Goal: Task Accomplishment & Management: Use online tool/utility

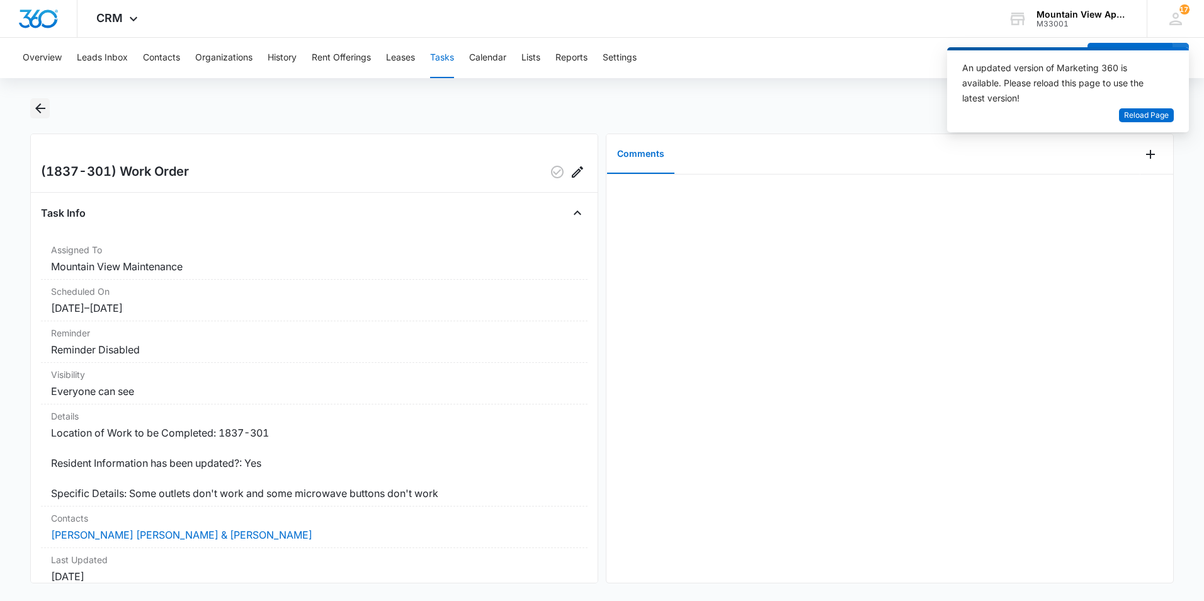
click at [38, 108] on icon "Back" at bounding box center [40, 108] width 10 height 10
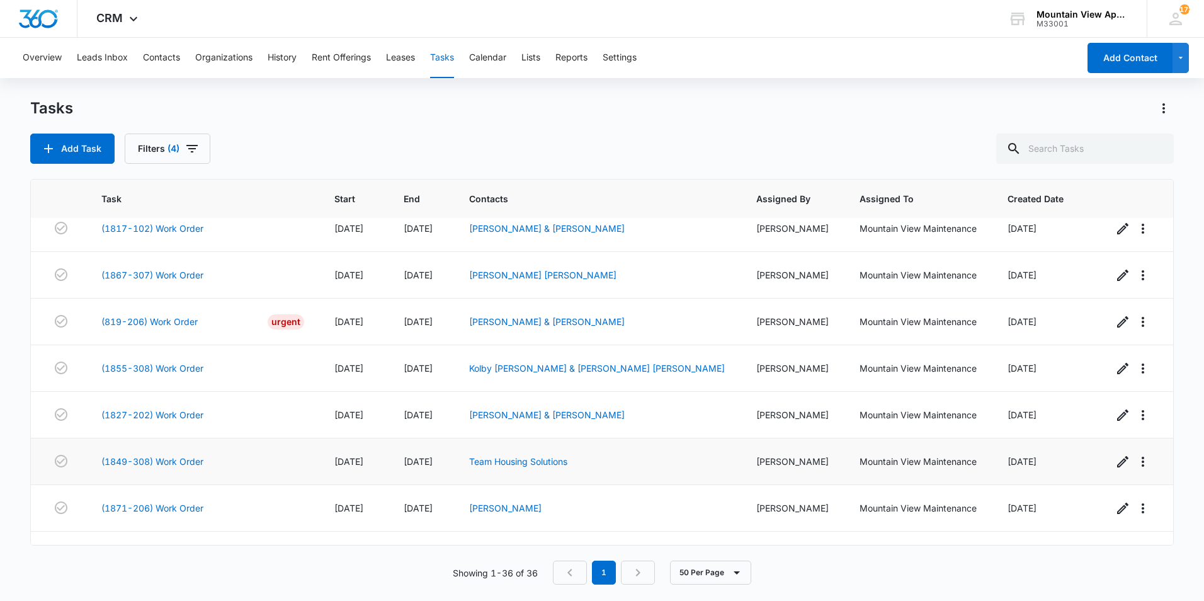
scroll to position [1162, 0]
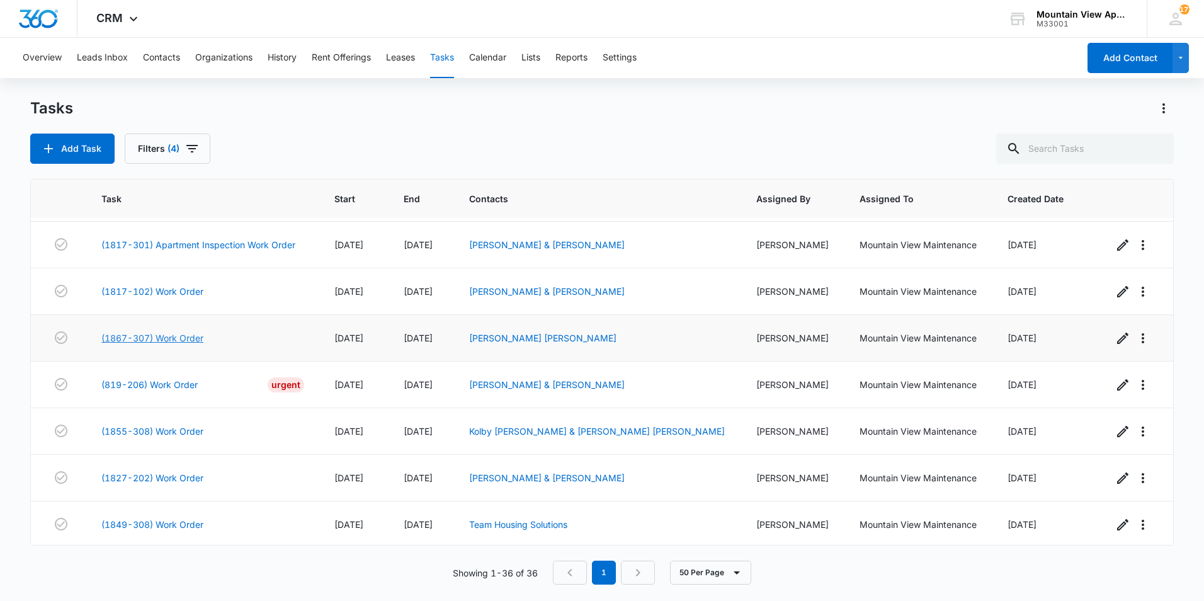
click at [181, 337] on link "(1867-307) Work Order" at bounding box center [152, 337] width 102 height 13
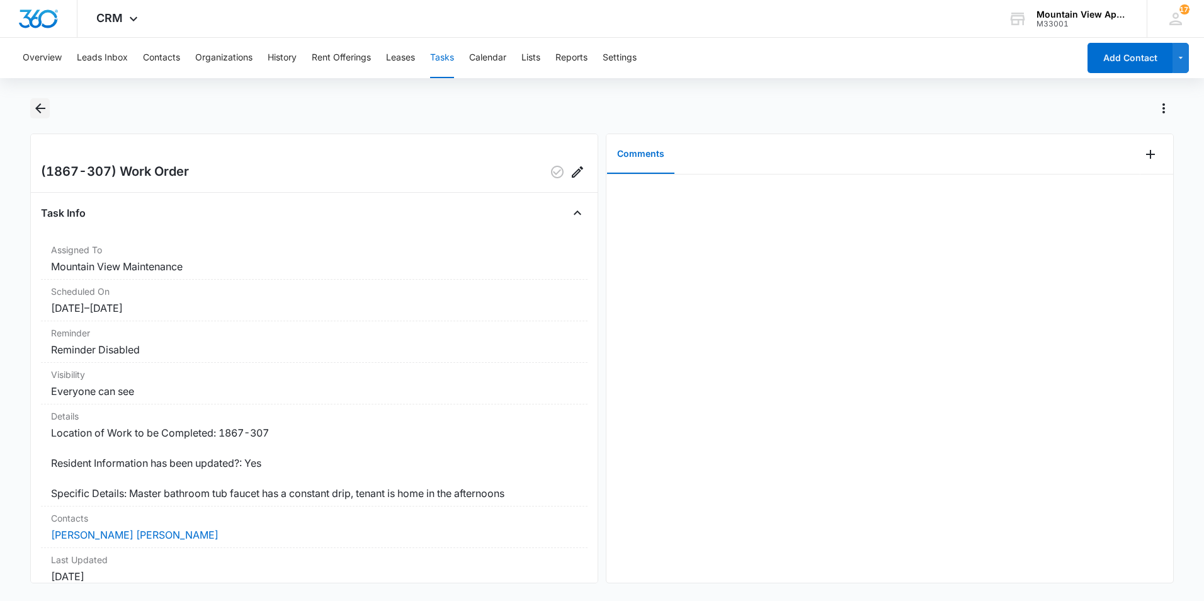
click at [38, 107] on icon "Back" at bounding box center [40, 108] width 15 height 15
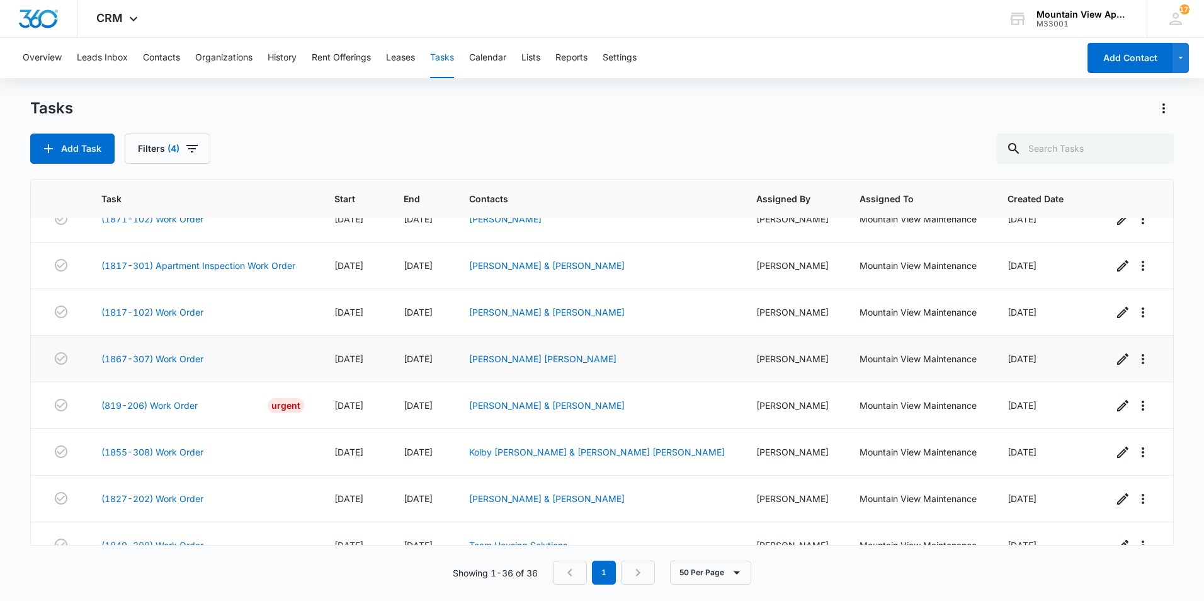
scroll to position [1099, 0]
